Goal: Navigation & Orientation: Find specific page/section

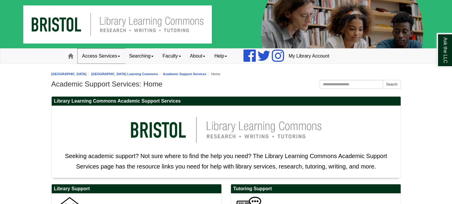
click at [106, 55] on link "Access Services" at bounding box center [101, 56] width 47 height 15
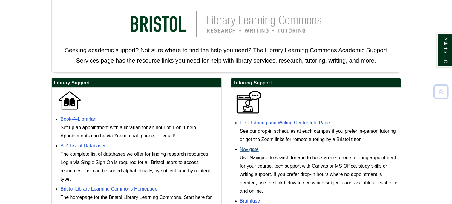
scroll to position [149, 0]
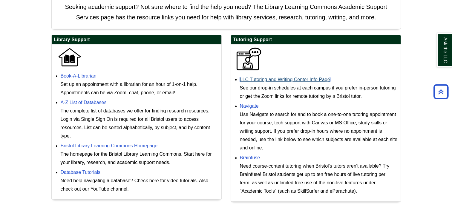
click at [282, 80] on link "LLC Tutoring and Writing Center Info Page" at bounding box center [285, 79] width 90 height 5
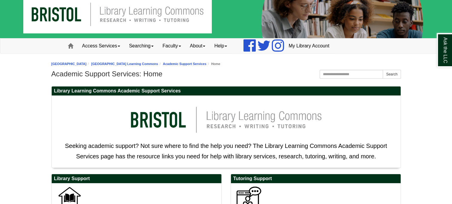
scroll to position [0, 0]
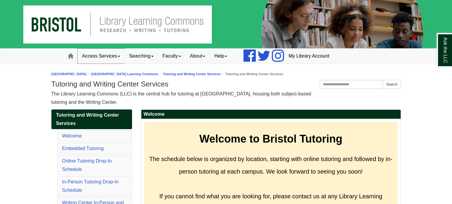
click at [119, 56] on span at bounding box center [119, 56] width 2 height 1
click at [153, 57] on link "Searching" at bounding box center [141, 56] width 33 height 15
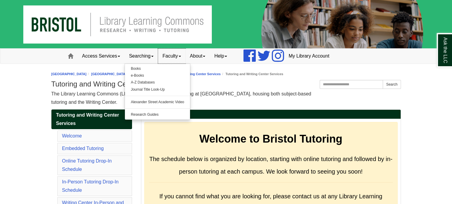
click at [183, 55] on link "Faculty" at bounding box center [172, 56] width 28 height 15
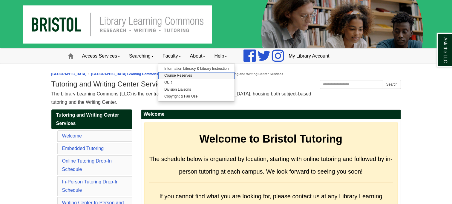
click at [184, 76] on link "Course Reserves" at bounding box center [196, 75] width 76 height 7
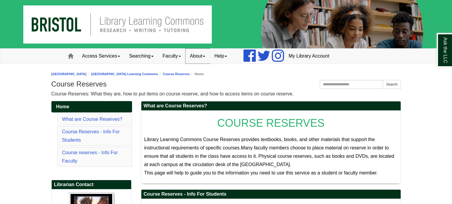
click at [205, 56] on span at bounding box center [204, 56] width 2 height 1
click at [232, 57] on link "Help" at bounding box center [221, 56] width 22 height 15
